Goal: Information Seeking & Learning: Learn about a topic

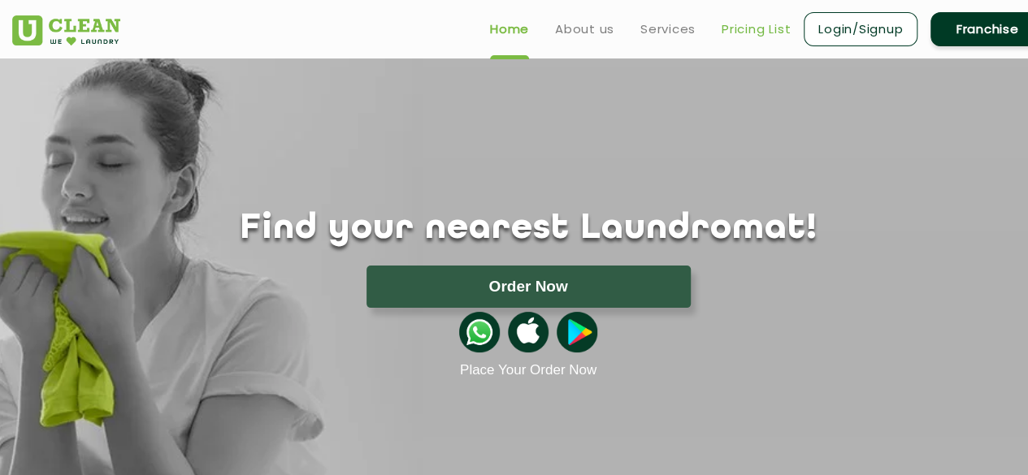
click at [762, 34] on link "Pricing List" at bounding box center [755, 28] width 69 height 19
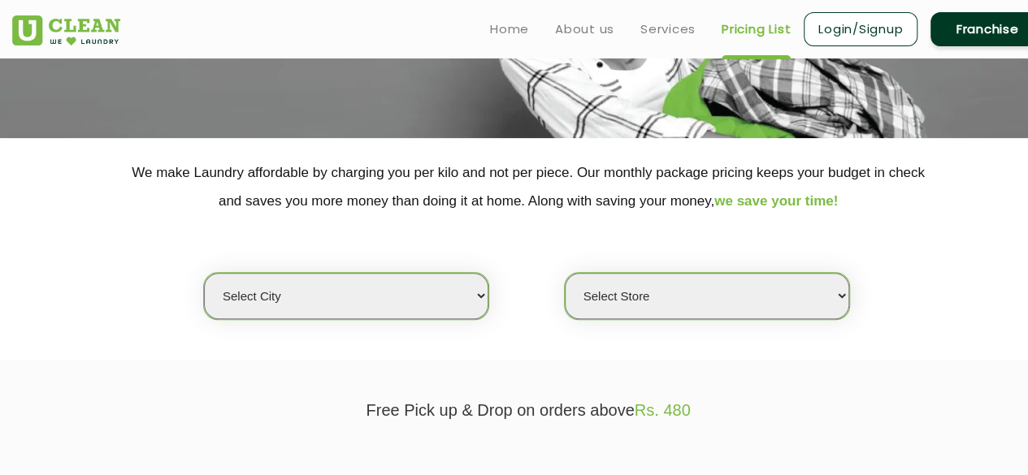
scroll to position [239, 0]
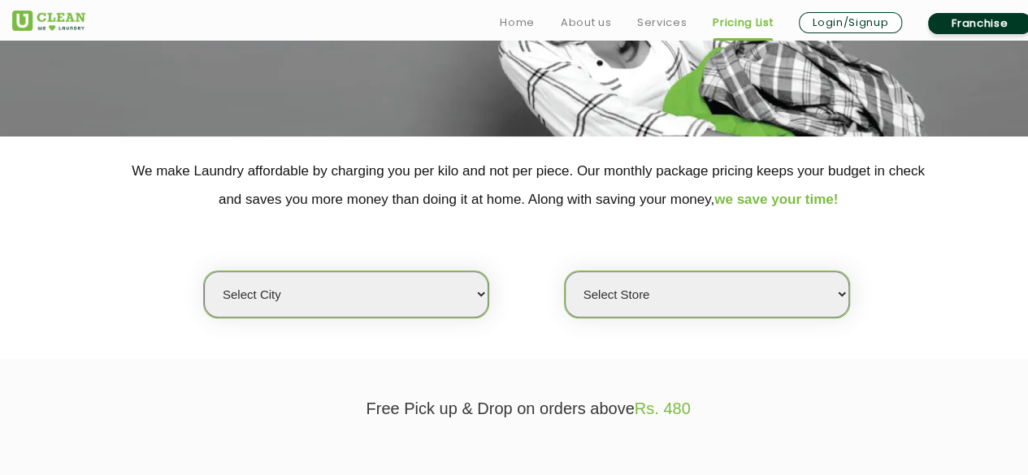
click at [409, 280] on select "Select city [GEOGRAPHIC_DATA] [GEOGRAPHIC_DATA] [GEOGRAPHIC_DATA] [GEOGRAPHIC_D…" at bounding box center [346, 294] width 284 height 46
select select "2"
click at [204, 271] on select "Select city [GEOGRAPHIC_DATA] [GEOGRAPHIC_DATA] [GEOGRAPHIC_DATA] [GEOGRAPHIC_D…" at bounding box center [346, 294] width 284 height 46
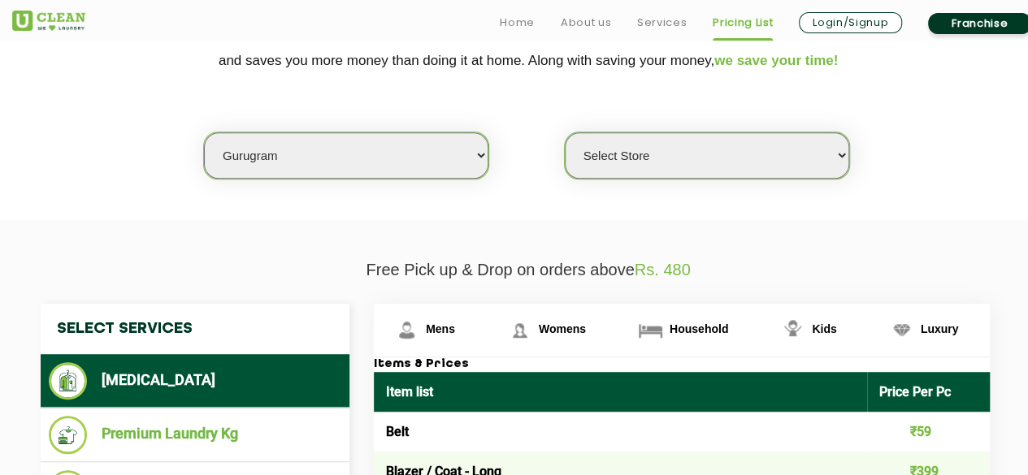
scroll to position [380, 0]
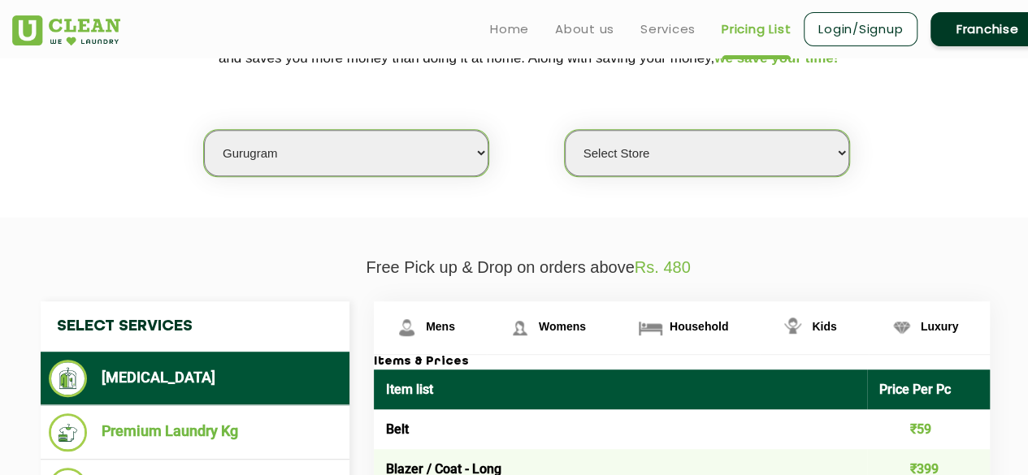
click at [648, 147] on select "Select Store [GEOGRAPHIC_DATA] Sector 66 [GEOGRAPHIC_DATA] Phase [GEOGRAPHIC_DA…" at bounding box center [707, 153] width 284 height 46
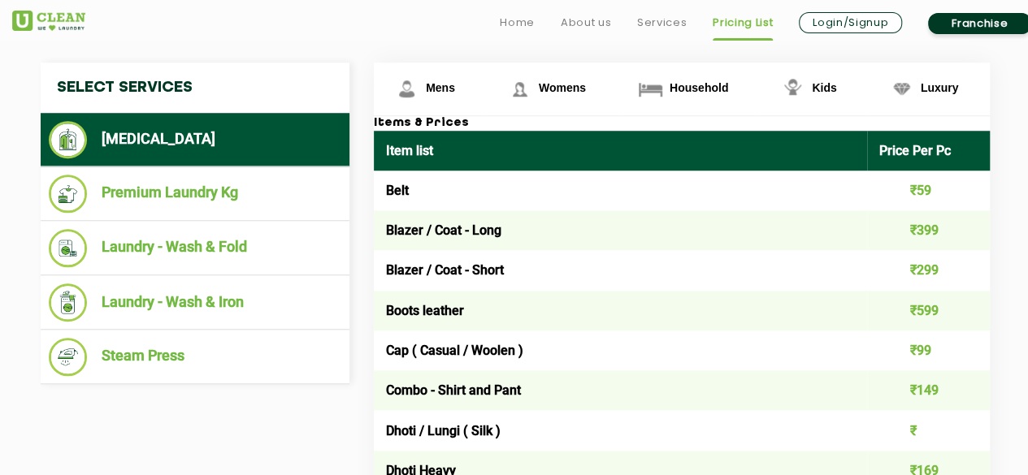
scroll to position [670, 0]
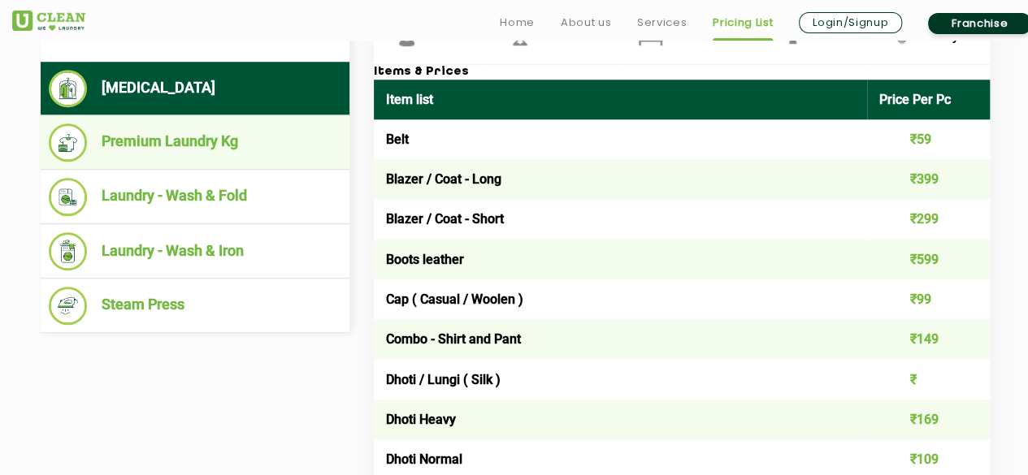
click at [202, 140] on li "Premium Laundry Kg" at bounding box center [195, 142] width 292 height 38
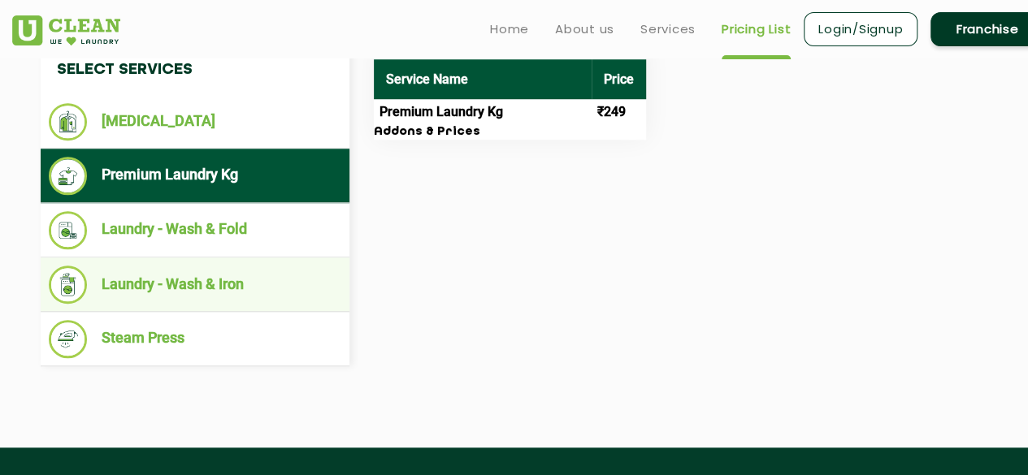
scroll to position [630, 0]
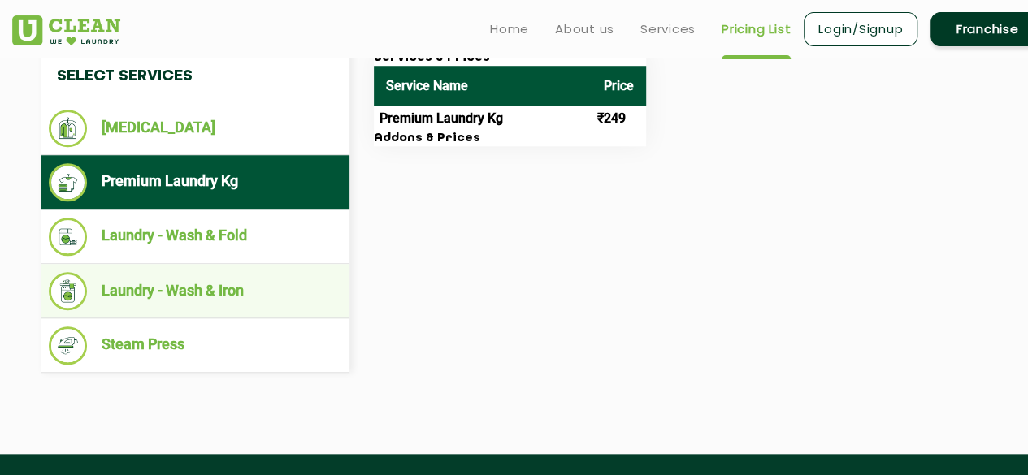
click at [227, 285] on li "Laundry - Wash & Iron" at bounding box center [195, 291] width 292 height 38
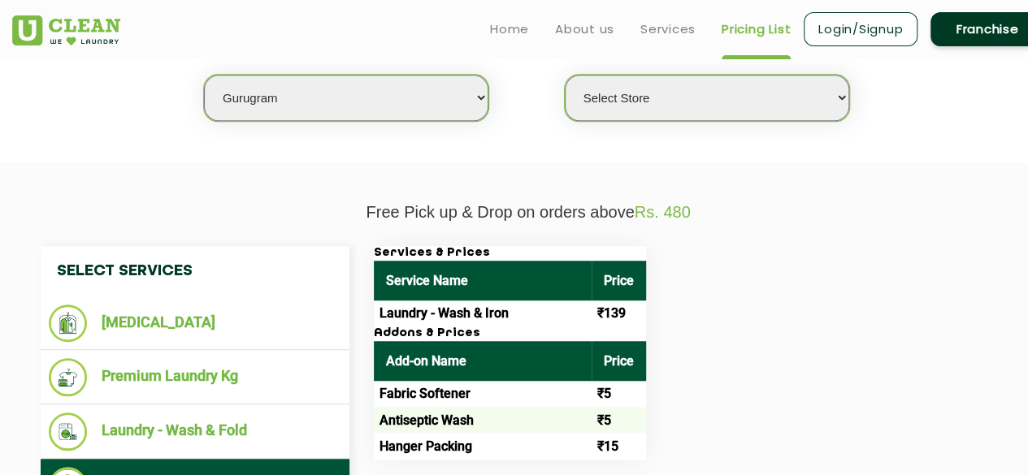
scroll to position [432, 0]
